Goal: Task Accomplishment & Management: Complete application form

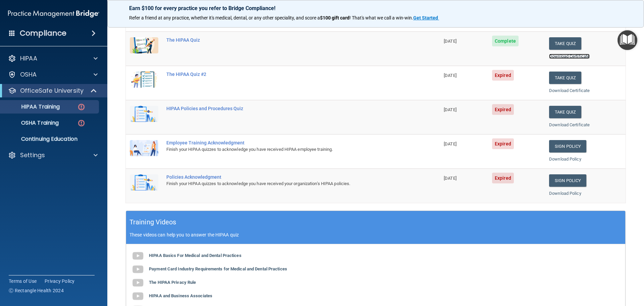
scroll to position [32, 0]
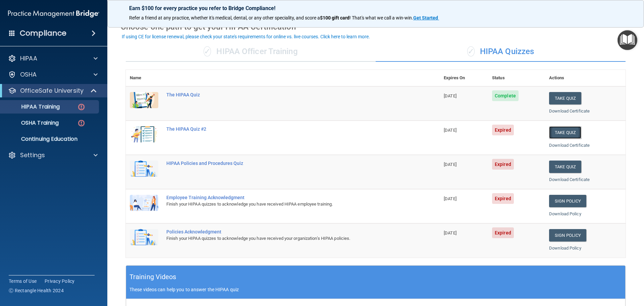
click at [552, 130] on button "Take Quiz" at bounding box center [565, 132] width 32 height 12
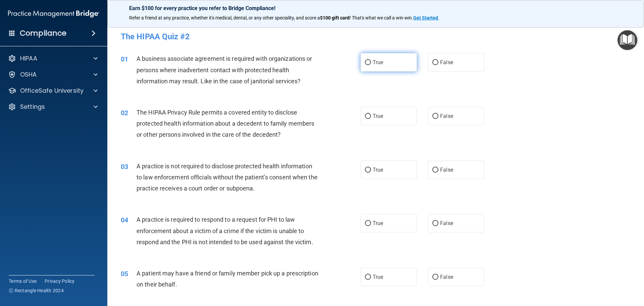
click at [387, 63] on label "True" at bounding box center [389, 62] width 56 height 18
click at [371, 63] on input "True" at bounding box center [368, 62] width 6 height 5
radio input "true"
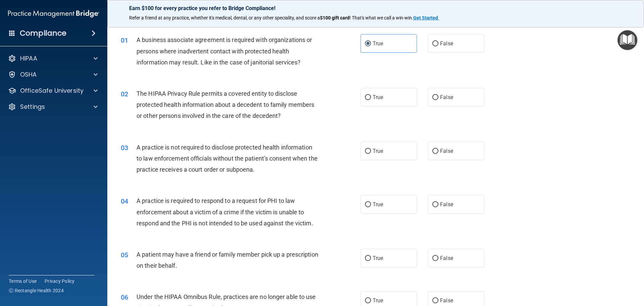
scroll to position [34, 0]
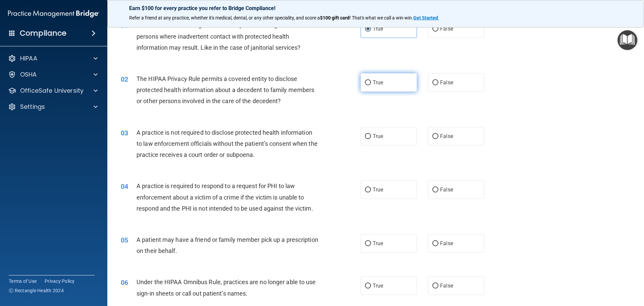
click at [386, 79] on label "True" at bounding box center [389, 82] width 56 height 18
click at [371, 80] on input "True" at bounding box center [368, 82] width 6 height 5
radio input "true"
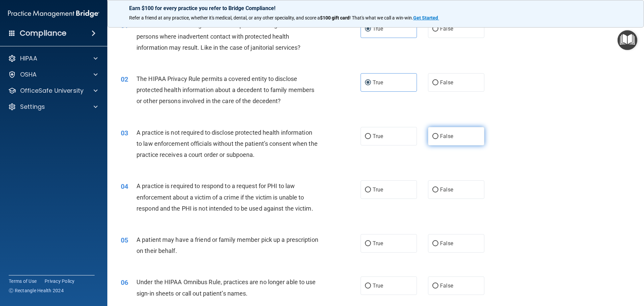
click at [445, 130] on label "False" at bounding box center [456, 136] width 56 height 18
click at [439, 134] on input "False" at bounding box center [436, 136] width 6 height 5
radio input "true"
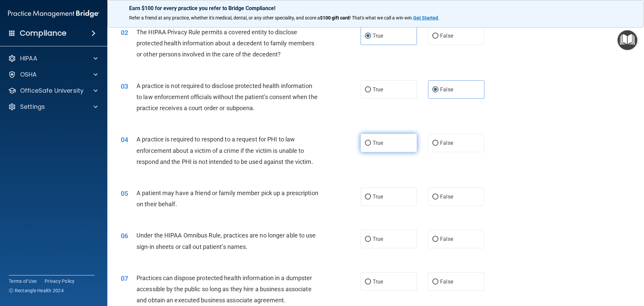
scroll to position [101, 0]
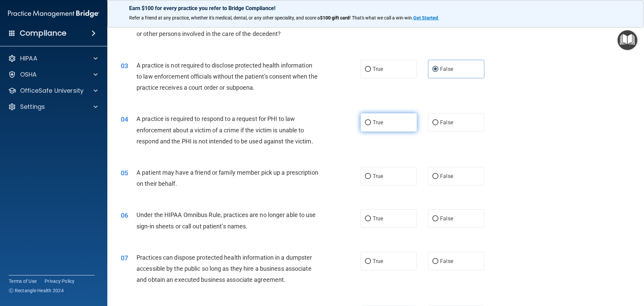
click at [383, 121] on label "True" at bounding box center [389, 122] width 56 height 18
click at [371, 121] on input "True" at bounding box center [368, 122] width 6 height 5
radio input "true"
click at [394, 174] on label "True" at bounding box center [389, 176] width 56 height 18
click at [371, 174] on input "True" at bounding box center [368, 176] width 6 height 5
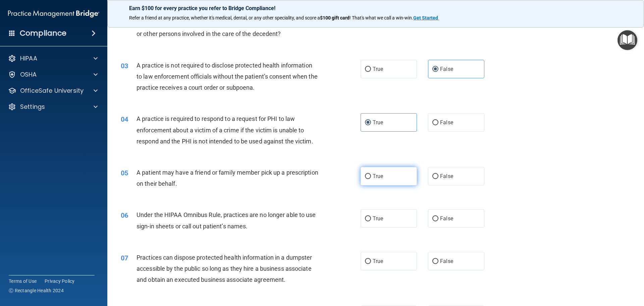
radio input "true"
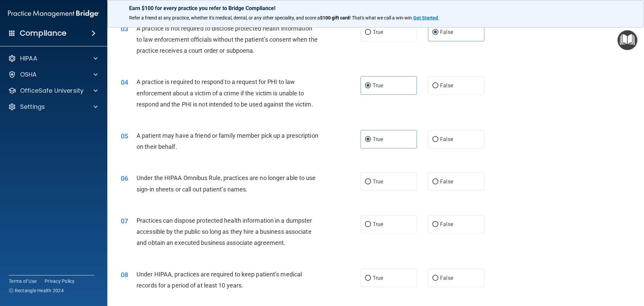
scroll to position [168, 0]
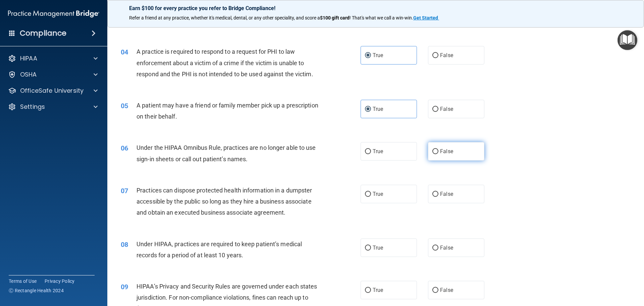
click at [435, 146] on label "False" at bounding box center [456, 151] width 56 height 18
click at [435, 149] on input "False" at bounding box center [436, 151] width 6 height 5
radio input "true"
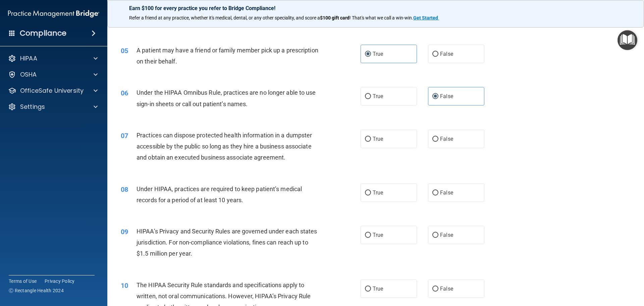
scroll to position [235, 0]
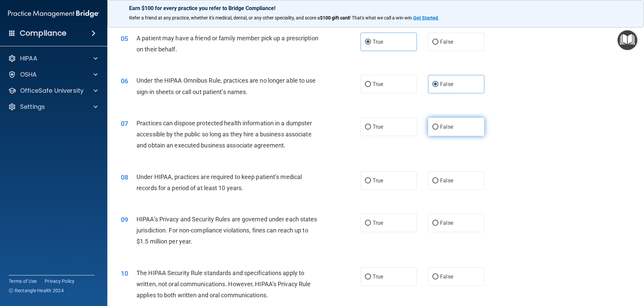
click at [437, 128] on label "False" at bounding box center [456, 126] width 56 height 18
click at [437, 128] on input "False" at bounding box center [436, 126] width 6 height 5
radio input "true"
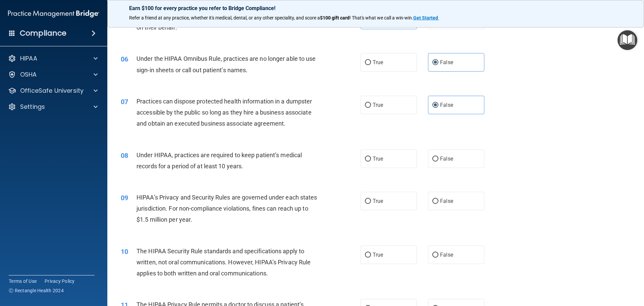
scroll to position [268, 0]
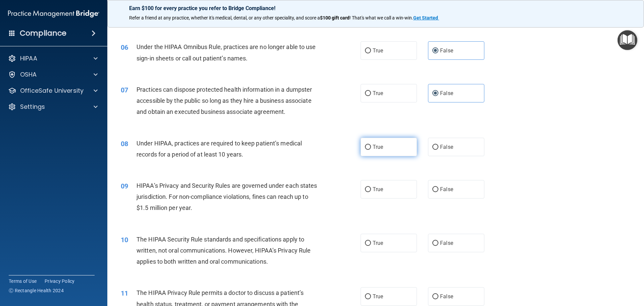
click at [389, 151] on label "True" at bounding box center [389, 147] width 56 height 18
click at [371, 150] on input "True" at bounding box center [368, 147] width 6 height 5
radio input "true"
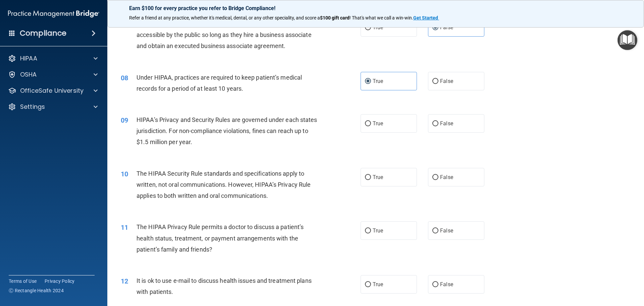
scroll to position [336, 0]
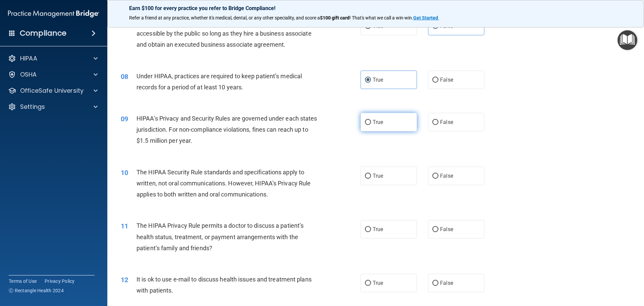
click at [383, 127] on label "True" at bounding box center [389, 122] width 56 height 18
click at [371, 125] on input "True" at bounding box center [368, 122] width 6 height 5
radio input "true"
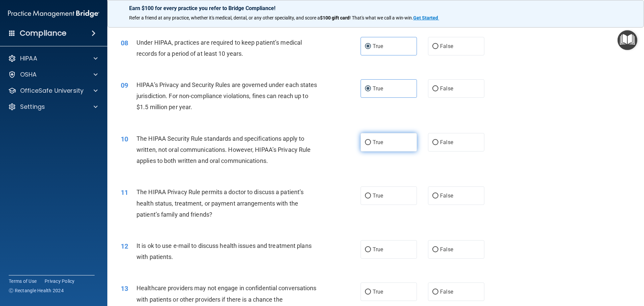
click at [376, 144] on span "True" at bounding box center [378, 142] width 10 height 6
click at [371, 144] on input "True" at bounding box center [368, 142] width 6 height 5
radio input "true"
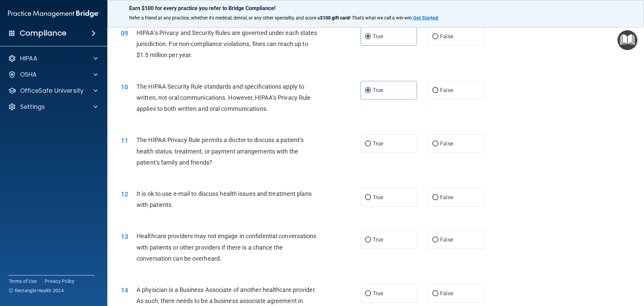
scroll to position [436, 0]
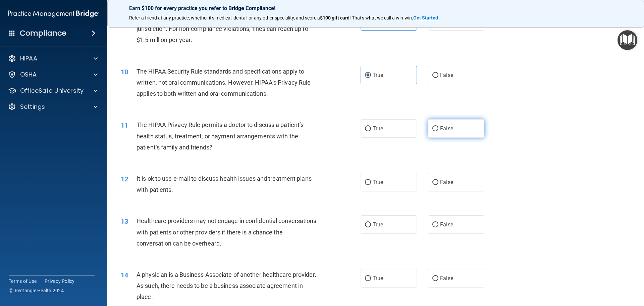
click at [447, 132] on label "False" at bounding box center [456, 128] width 56 height 18
click at [439, 131] on input "False" at bounding box center [436, 128] width 6 height 5
radio input "true"
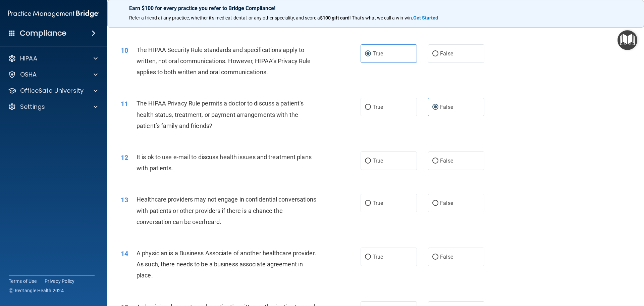
scroll to position [470, 0]
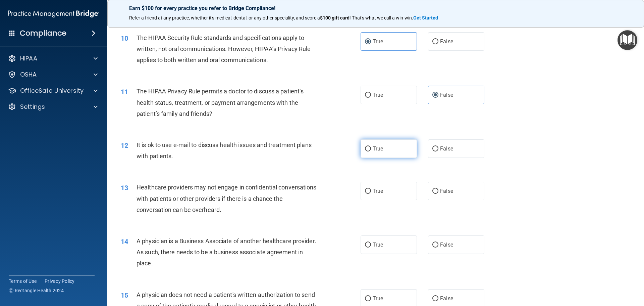
click at [373, 148] on span "True" at bounding box center [378, 148] width 10 height 6
click at [371, 148] on input "True" at bounding box center [368, 148] width 6 height 5
radio input "true"
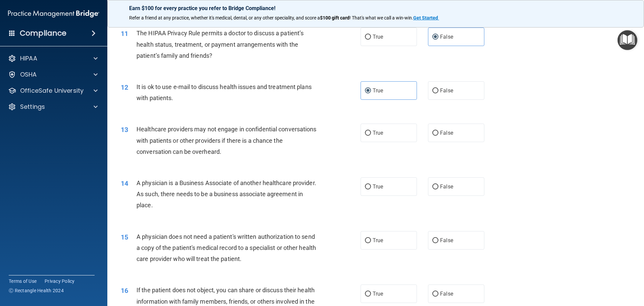
scroll to position [537, 0]
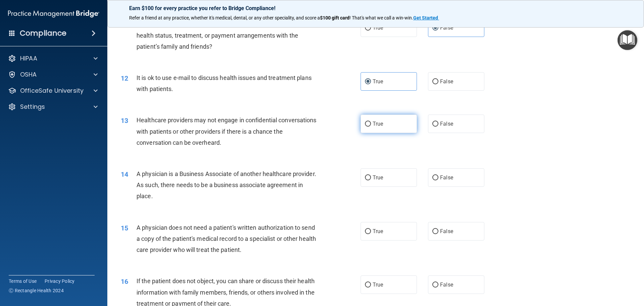
click at [392, 127] on label "True" at bounding box center [389, 123] width 56 height 18
click at [371, 127] on input "True" at bounding box center [368, 123] width 6 height 5
radio input "true"
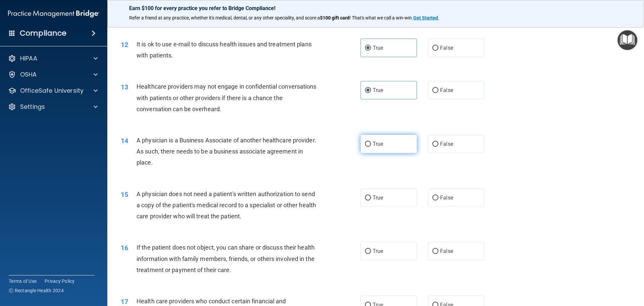
click at [390, 143] on label "True" at bounding box center [389, 144] width 56 height 18
click at [371, 143] on input "True" at bounding box center [368, 144] width 6 height 5
radio input "true"
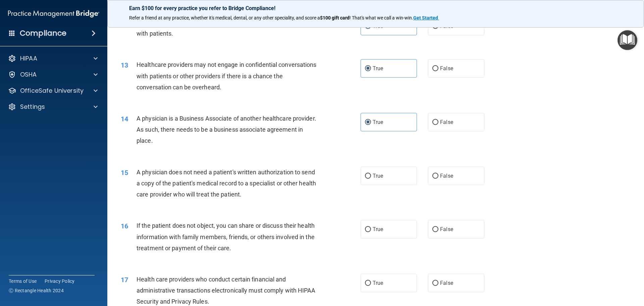
scroll to position [604, 0]
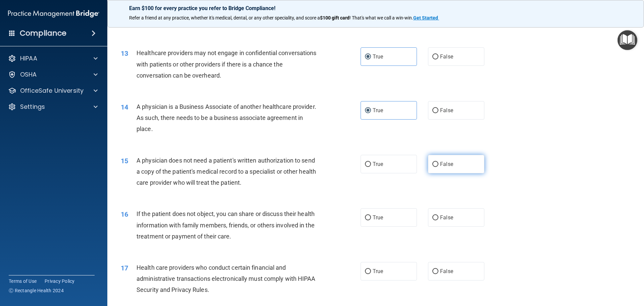
click at [443, 163] on span "False" at bounding box center [446, 164] width 13 height 6
click at [439, 163] on input "False" at bounding box center [436, 164] width 6 height 5
radio input "true"
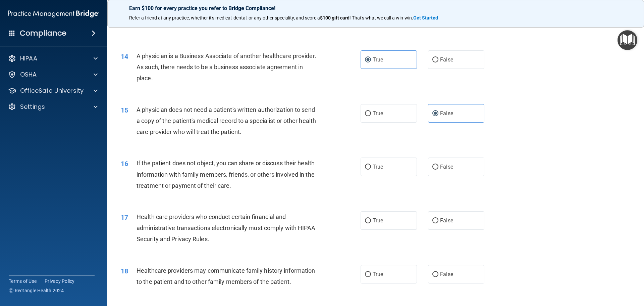
scroll to position [671, 0]
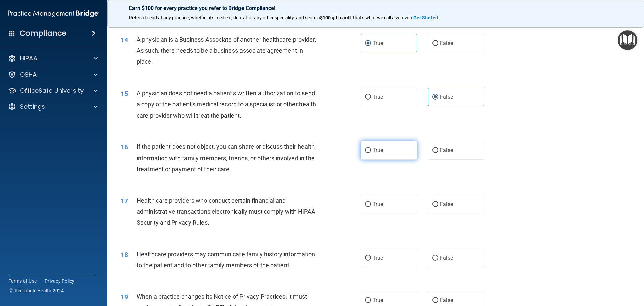
click at [390, 155] on label "True" at bounding box center [389, 150] width 56 height 18
click at [371, 153] on input "True" at bounding box center [368, 150] width 6 height 5
radio input "true"
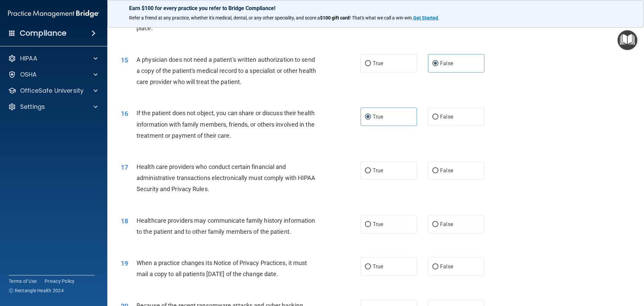
scroll to position [738, 0]
